Goal: Navigation & Orientation: Find specific page/section

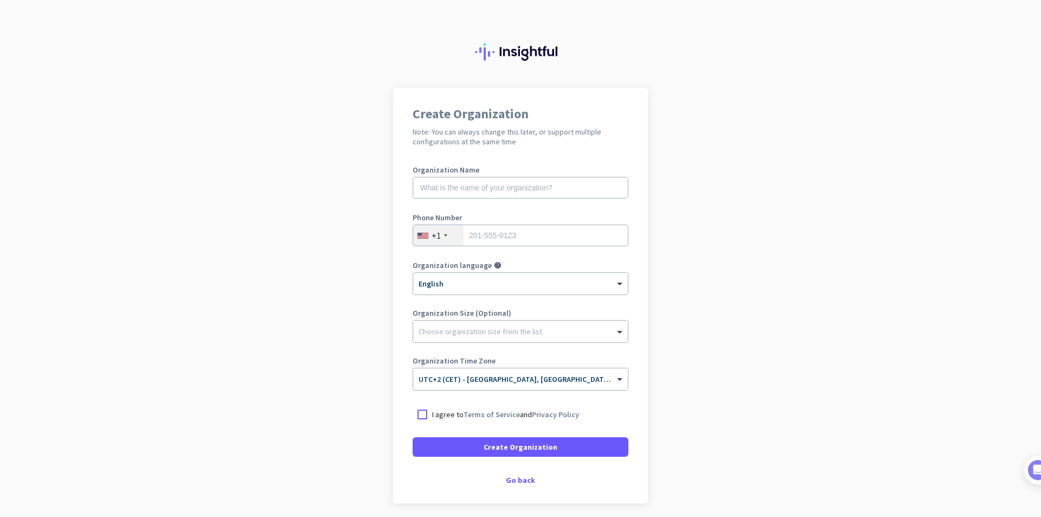
scroll to position [41, 0]
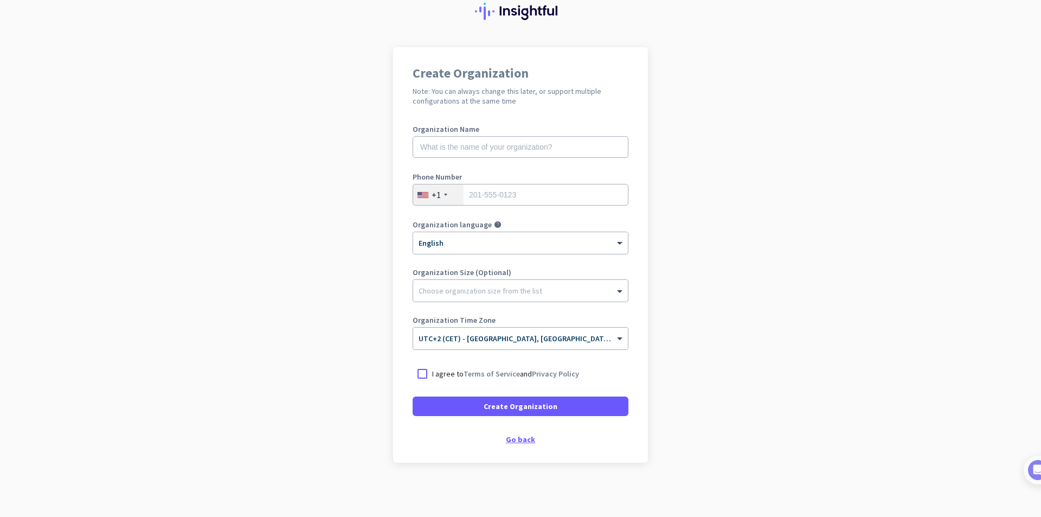
click at [513, 436] on div "Go back" at bounding box center [521, 439] width 216 height 8
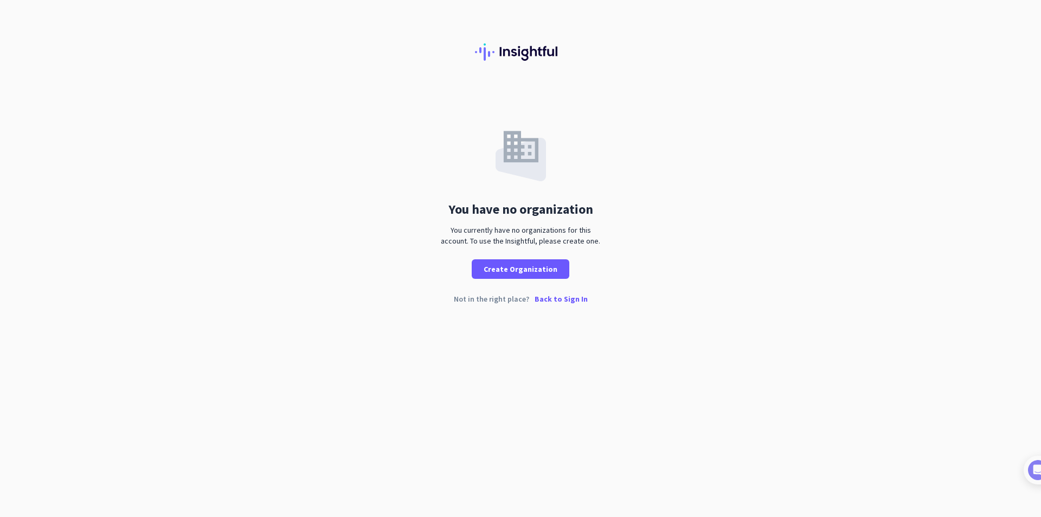
click at [550, 295] on p "Back to Sign In" at bounding box center [561, 299] width 53 height 8
